Goal: Information Seeking & Learning: Find specific fact

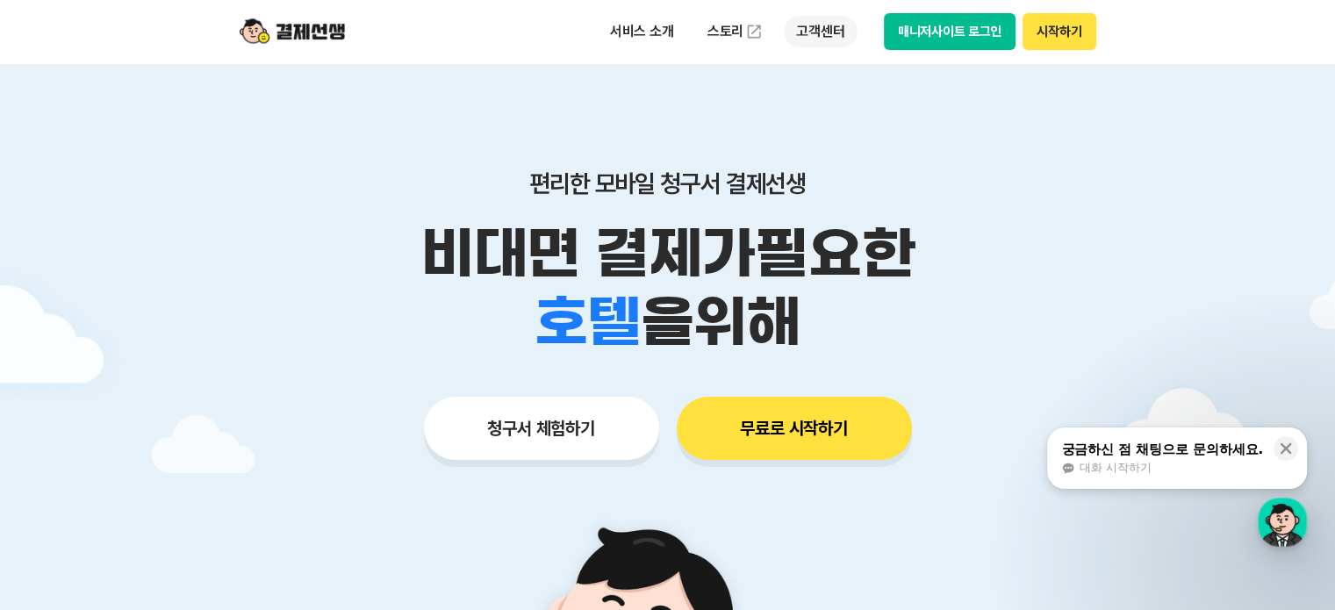
click at [822, 31] on p "고객센터" at bounding box center [820, 32] width 73 height 32
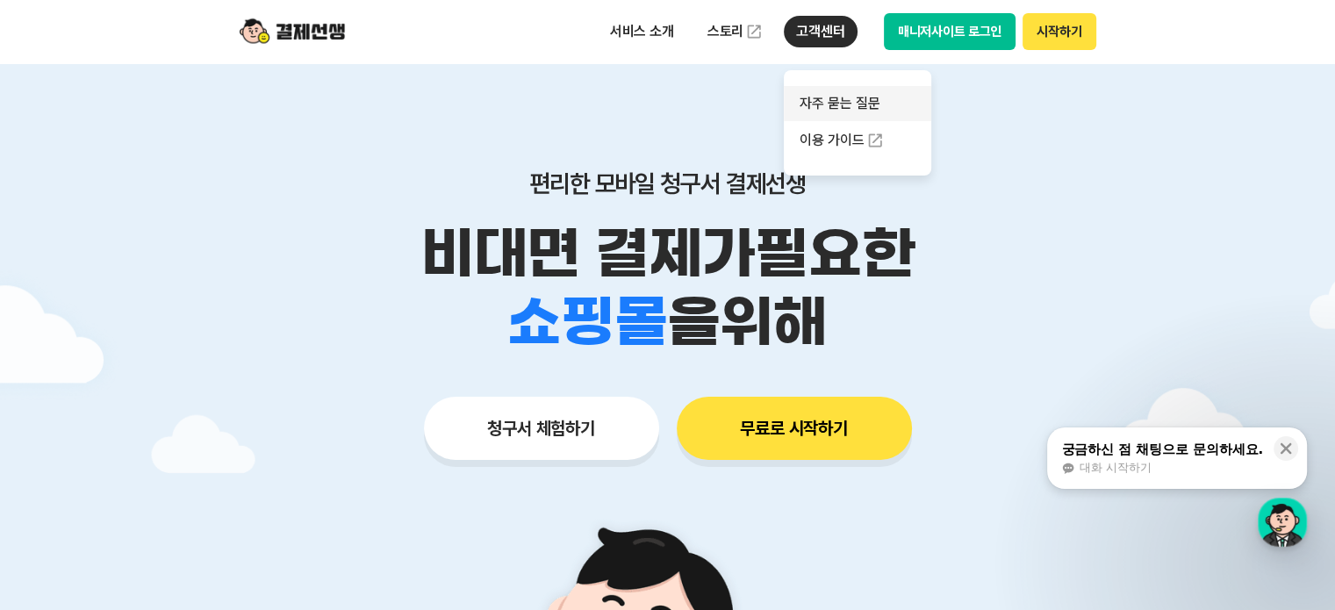
click at [861, 115] on link "자주 묻는 질문" at bounding box center [857, 103] width 147 height 35
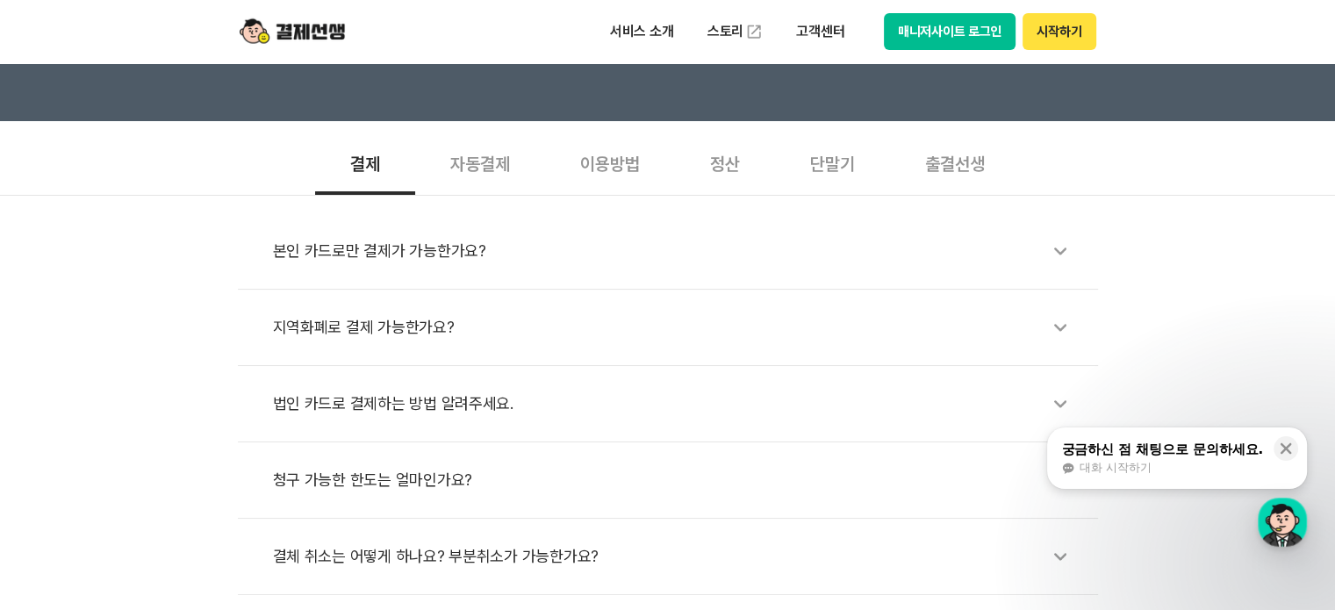
scroll to position [527, 0]
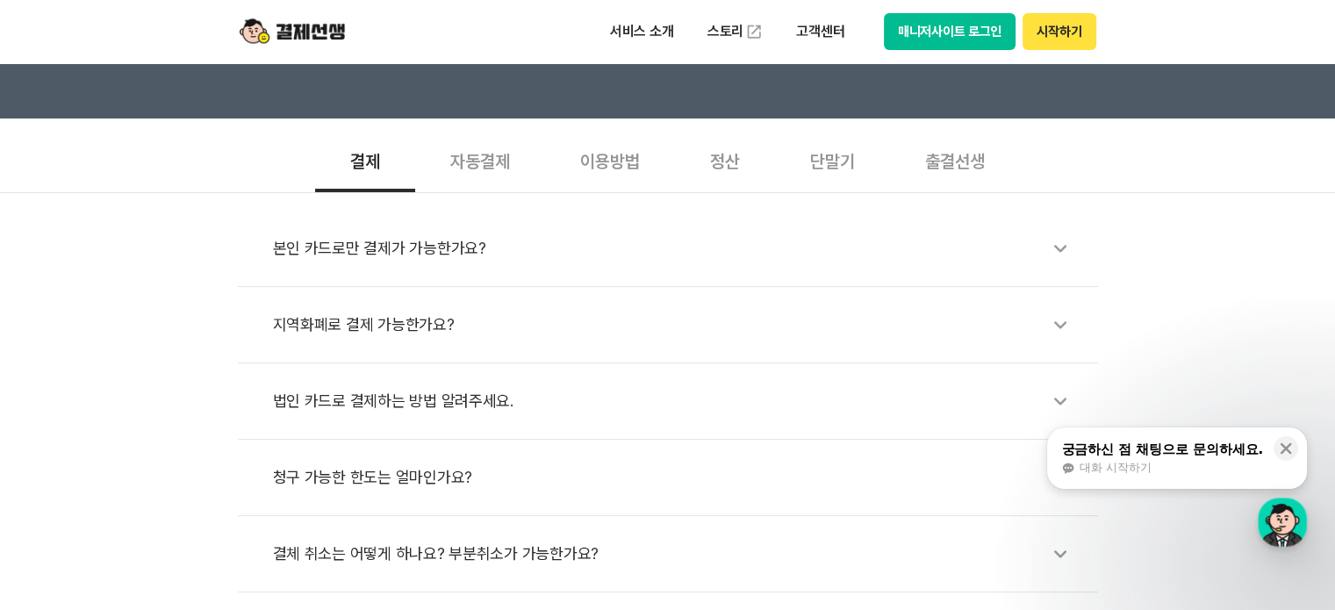
click at [711, 163] on div "정산" at bounding box center [725, 159] width 100 height 65
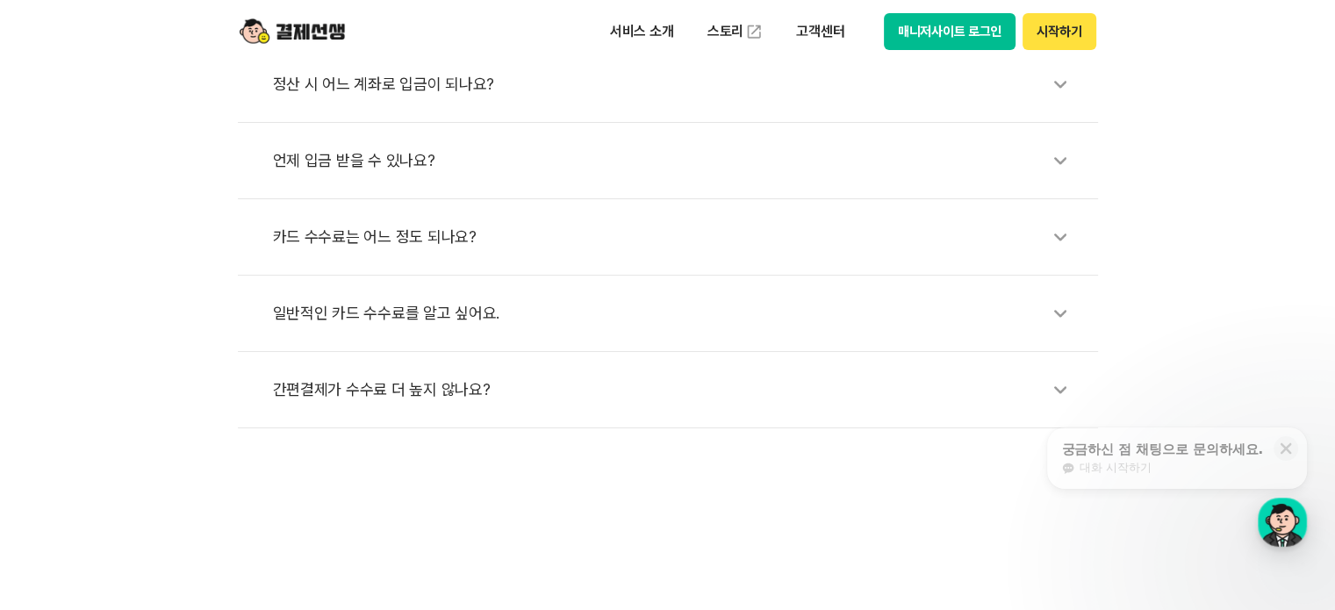
scroll to position [702, 0]
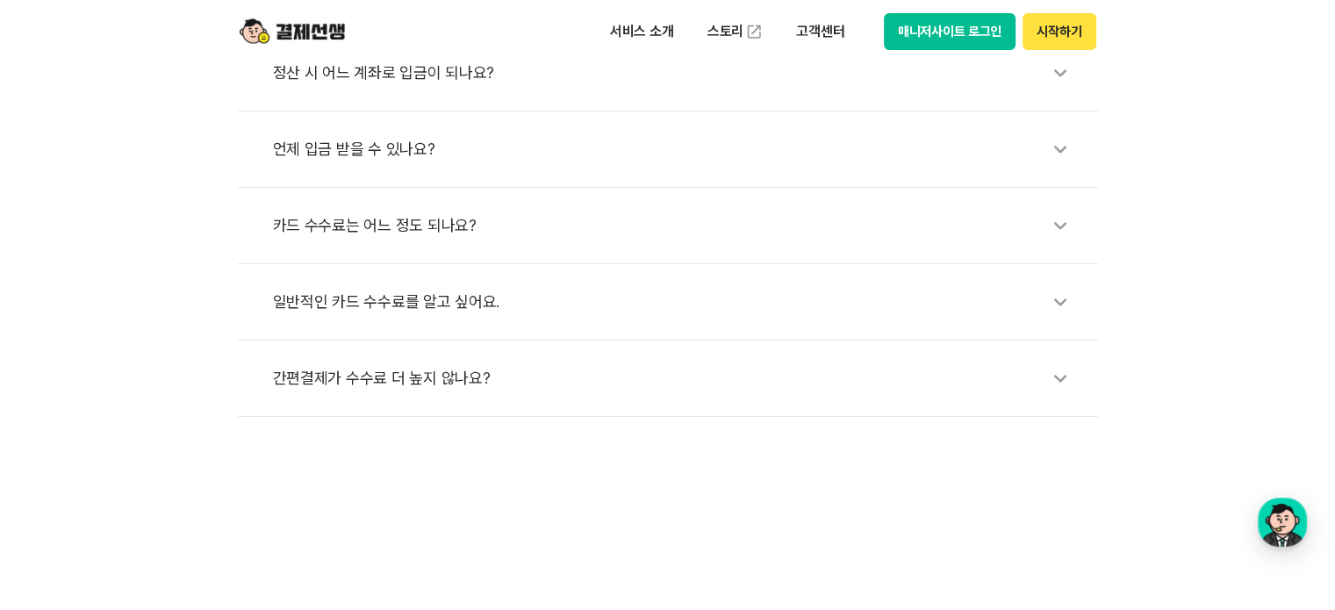
click at [491, 385] on div "간편결제가 수수료 더 높지 않나요?" at bounding box center [677, 378] width 808 height 40
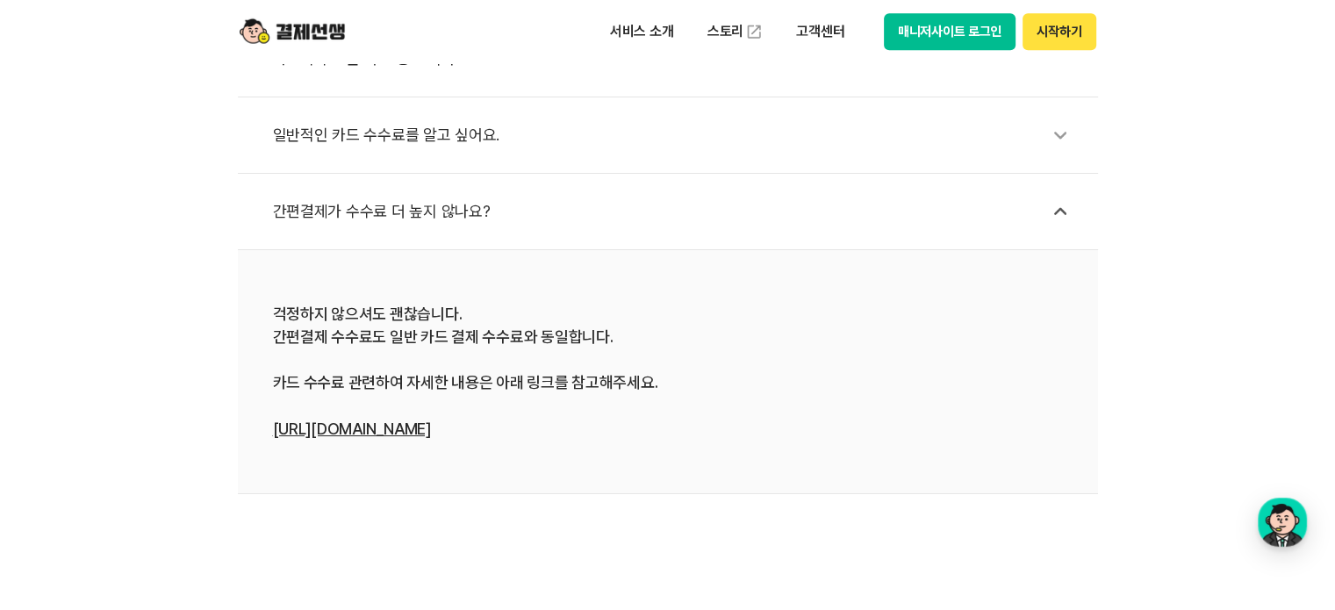
scroll to position [878, 0]
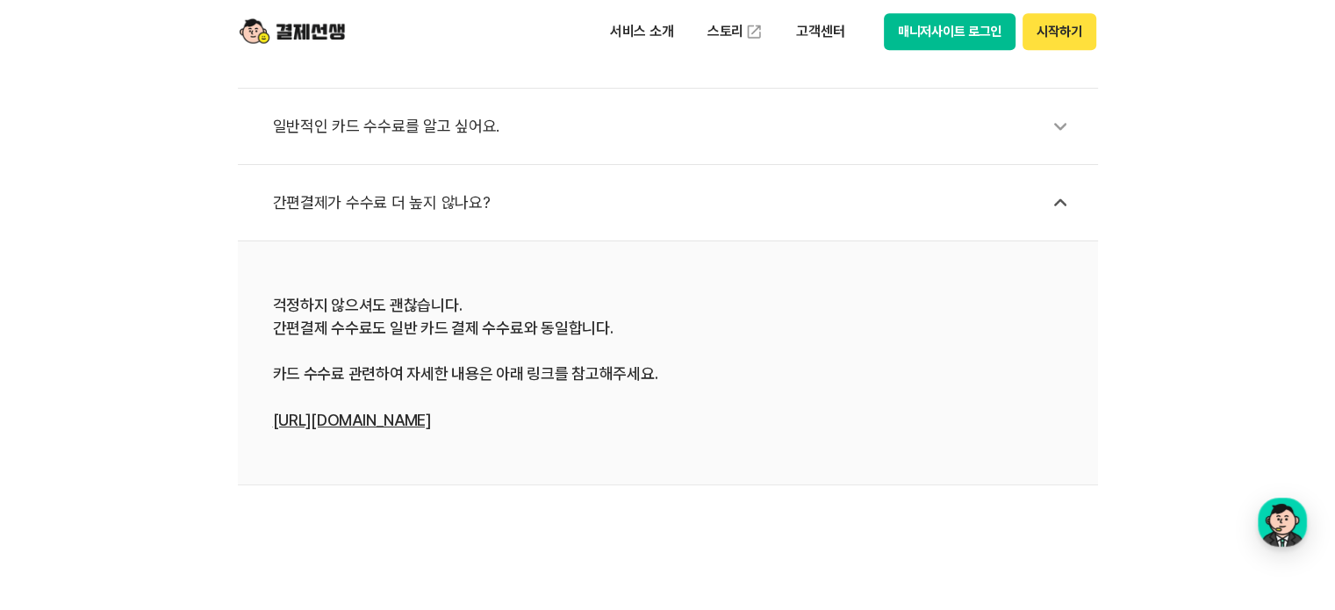
click at [367, 431] on li "걱정하지 않으셔도 괜찮습니다. 간편결제 수수료도 일반 카드 결제 수수료와 동일합니다. 카드 수수료 관련하여 자세한 내용은 아래 링크를 참고해주…" at bounding box center [668, 363] width 860 height 244
click at [385, 419] on link "[URL][DOMAIN_NAME]" at bounding box center [352, 420] width 158 height 18
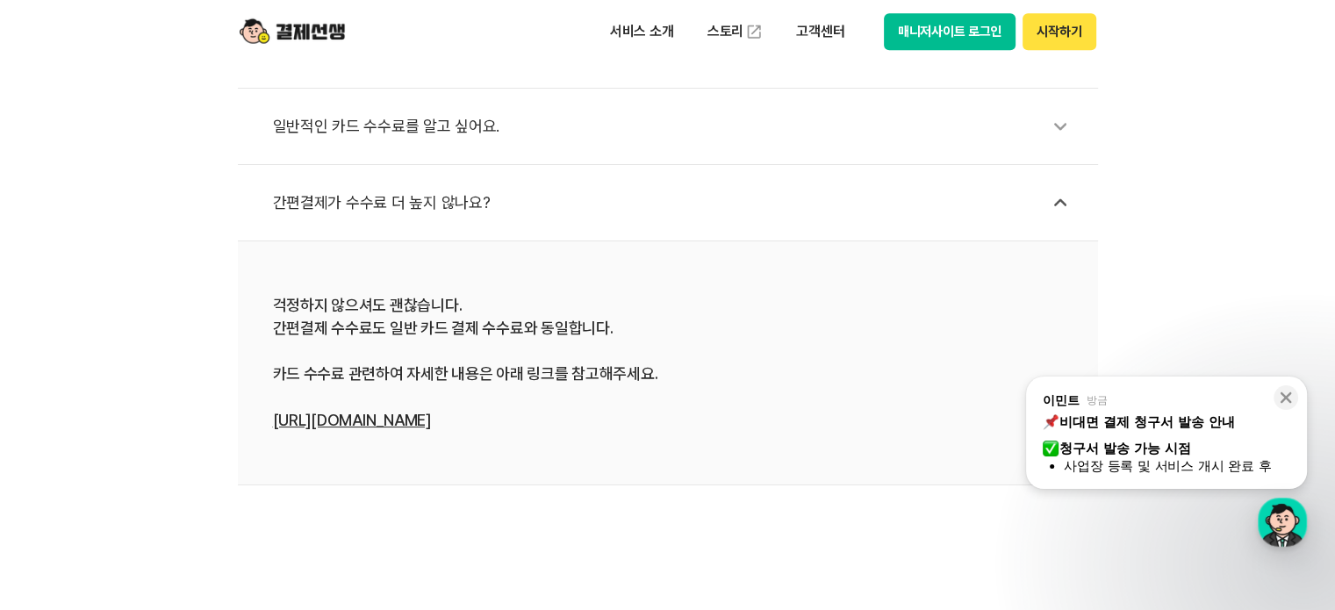
click at [502, 144] on div "일반적인 카드 수수료를 알고 싶어요." at bounding box center [677, 126] width 808 height 40
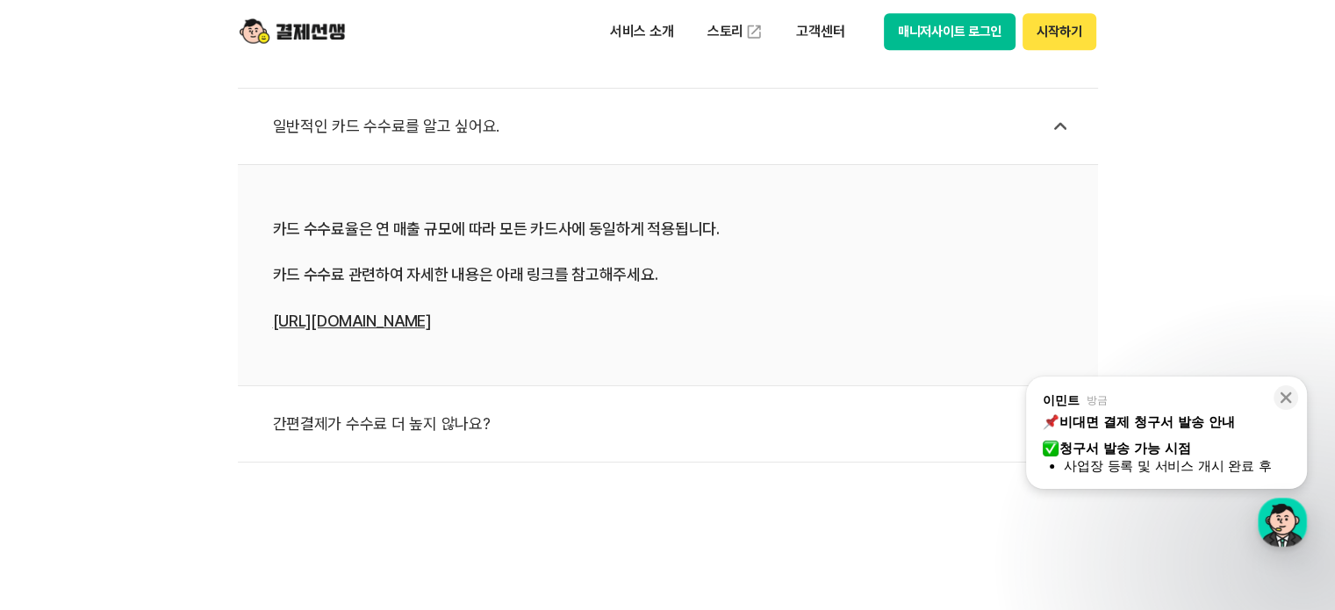
click at [365, 315] on link "[URL][DOMAIN_NAME]" at bounding box center [352, 321] width 158 height 18
